Goal: Transaction & Acquisition: Purchase product/service

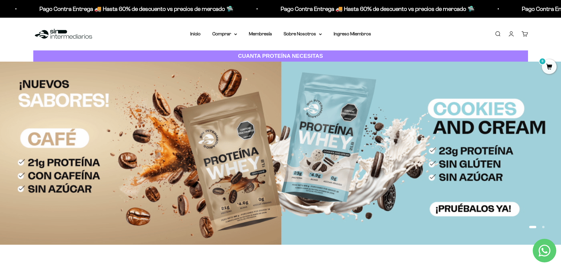
click at [238, 33] on nav "Inicio Comprar Proteínas Ver Todos Whey Iso Vegan" at bounding box center [280, 34] width 181 height 8
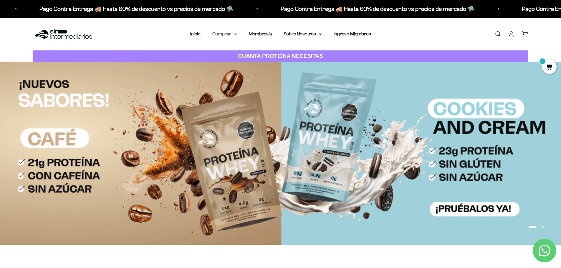
click at [234, 34] on icon at bounding box center [235, 34] width 3 height 2
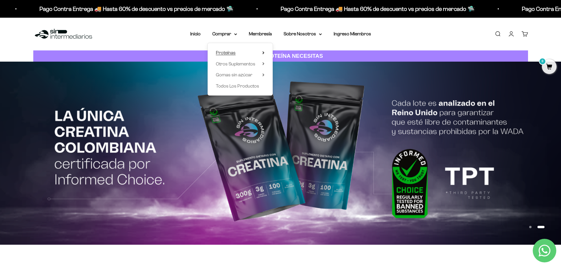
click at [259, 53] on summary "Proteínas" at bounding box center [240, 53] width 49 height 8
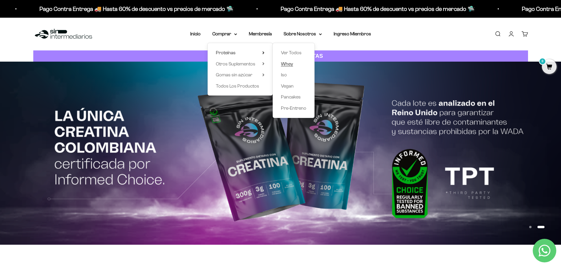
click at [290, 64] on span "Whey" at bounding box center [287, 63] width 12 height 5
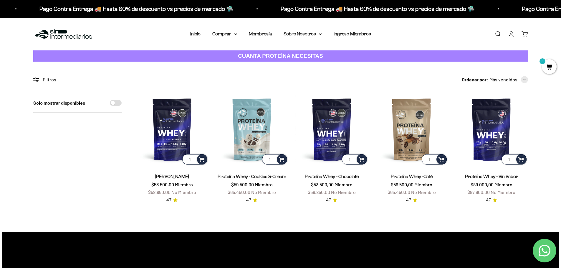
click at [509, 31] on link "Iniciar sesión" at bounding box center [511, 34] width 6 height 6
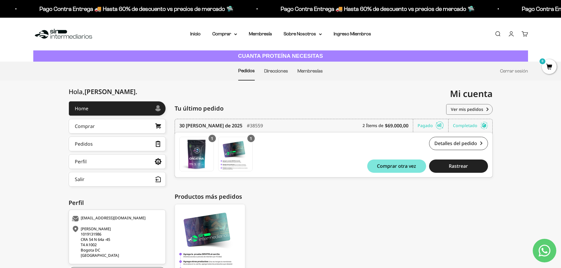
click at [513, 37] on link "Cuenta" at bounding box center [511, 34] width 6 height 6
click at [513, 31] on link "Cuenta" at bounding box center [511, 34] width 6 height 6
click at [511, 72] on link "Cerrar sesión" at bounding box center [514, 70] width 28 height 5
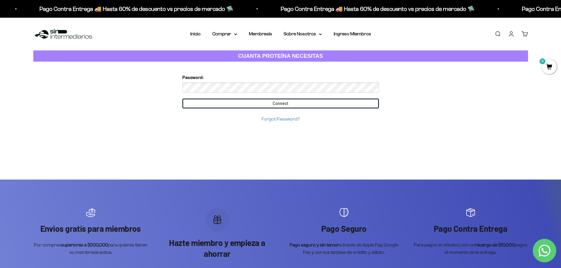
click at [236, 105] on input "Connect" at bounding box center [280, 103] width 197 height 10
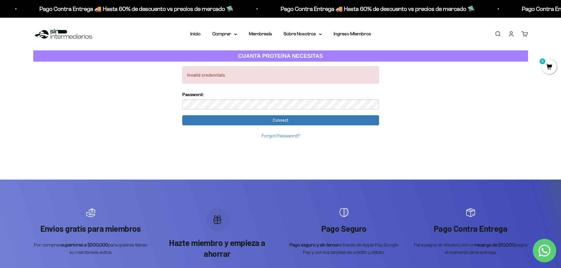
drag, startPoint x: 344, startPoint y: 154, endPoint x: 324, endPoint y: 149, distance: 20.1
click at [343, 154] on div "Invalid credentials Too many requests. Please try again later. Username: ing.an…" at bounding box center [281, 121] width 206 height 118
click at [293, 136] on link "Forgot Password?" at bounding box center [281, 135] width 38 height 5
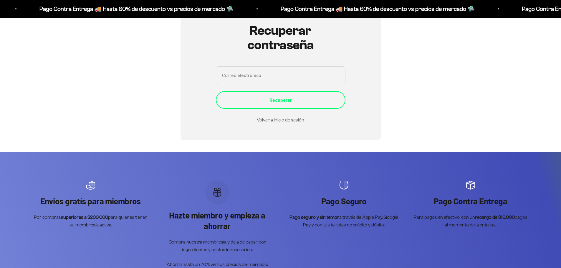
scroll to position [66, 0]
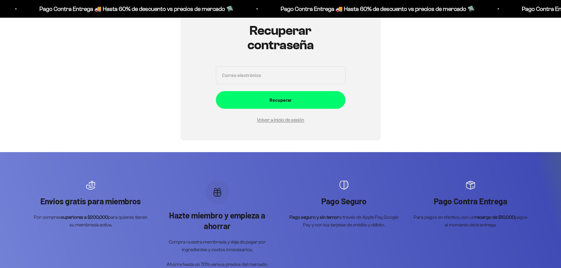
click at [301, 82] on input "Correo electrónico" at bounding box center [281, 75] width 130 height 18
click at [281, 68] on input "Correo electrónico" at bounding box center [281, 75] width 130 height 18
type input "ing.andresamador@gmail.com"
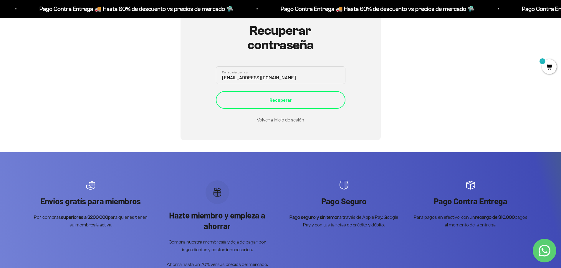
click at [270, 97] on div "Recuperar" at bounding box center [281, 100] width 106 height 8
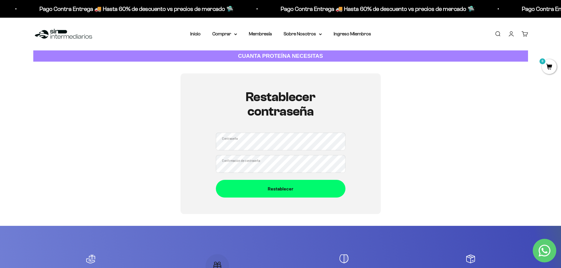
click at [141, 153] on div "Restablecer contraseña Contraseña Confirmación de contraseña Restablecer" at bounding box center [280, 143] width 495 height 140
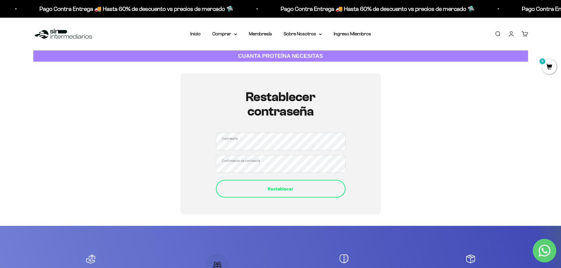
click at [305, 191] on div "Restablecer" at bounding box center [281, 189] width 106 height 8
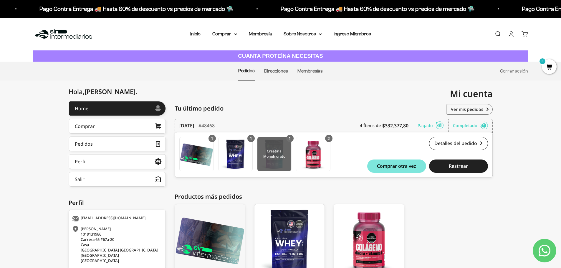
scroll to position [53, 0]
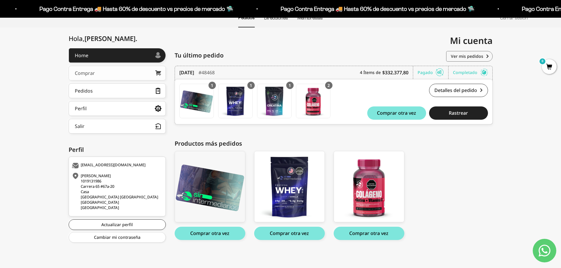
click at [157, 72] on icon at bounding box center [158, 72] width 6 height 5
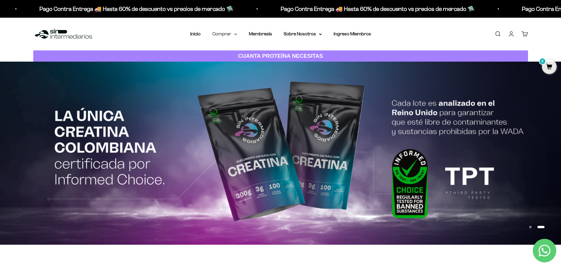
click at [233, 35] on summary "Comprar" at bounding box center [224, 34] width 25 height 8
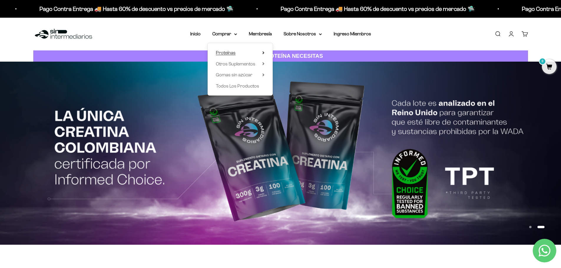
click at [248, 54] on summary "Proteínas" at bounding box center [240, 53] width 49 height 8
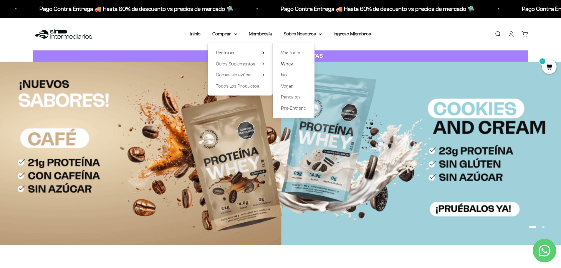
click at [301, 64] on link "Whey" at bounding box center [293, 64] width 25 height 8
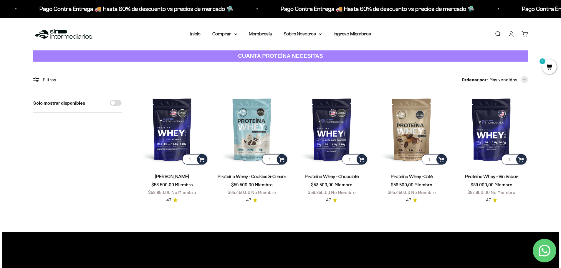
click at [406, 177] on link "Proteína Whey -Café" at bounding box center [412, 176] width 42 height 5
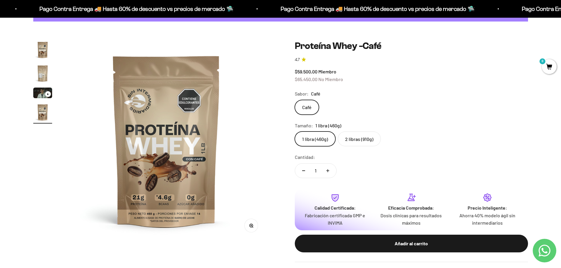
scroll to position [29, 0]
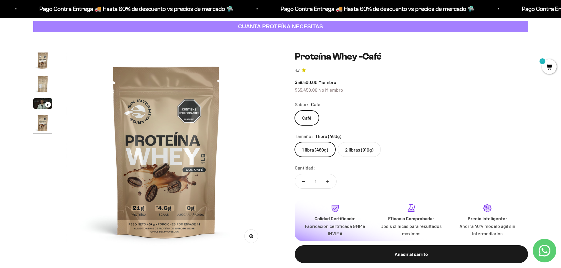
click at [368, 148] on label "2 libras (910g)" at bounding box center [359, 149] width 43 height 15
click at [295, 142] on input "2 libras (910g)" at bounding box center [295, 142] width 0 height 0
